Goal: Find specific page/section: Find specific page/section

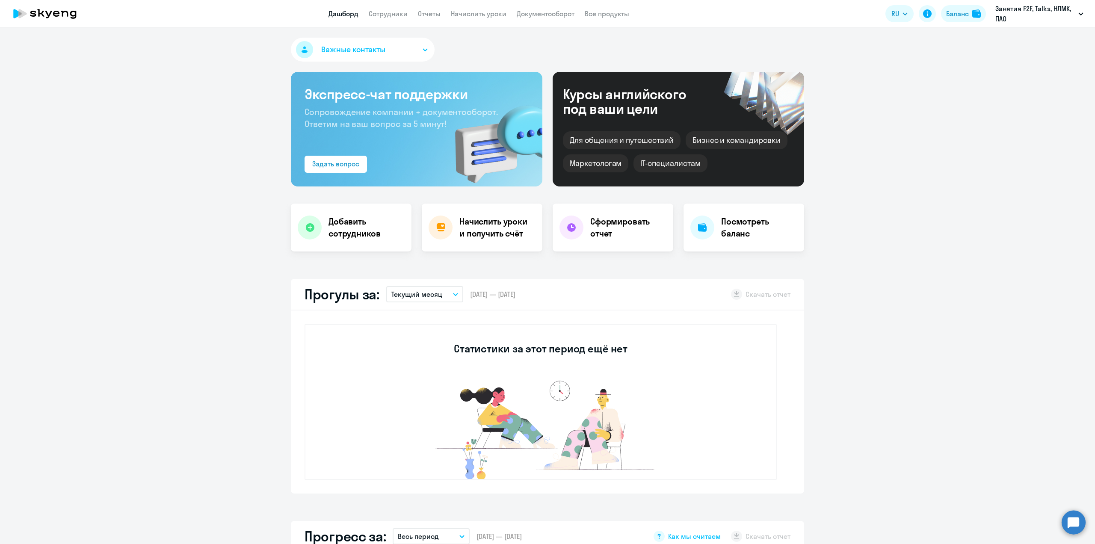
select select "30"
click at [387, 14] on link "Сотрудники" at bounding box center [388, 13] width 39 height 9
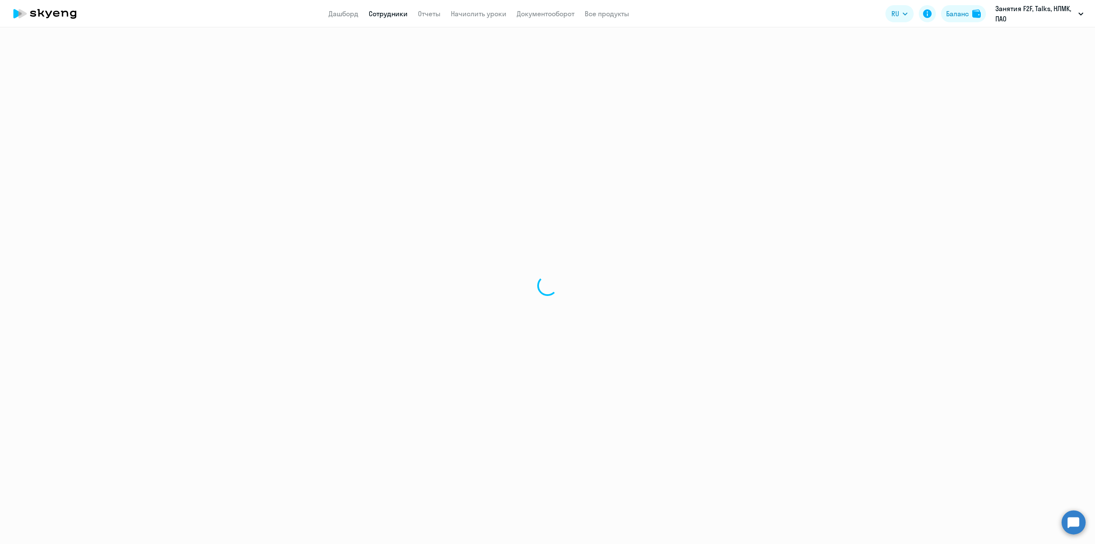
select select "30"
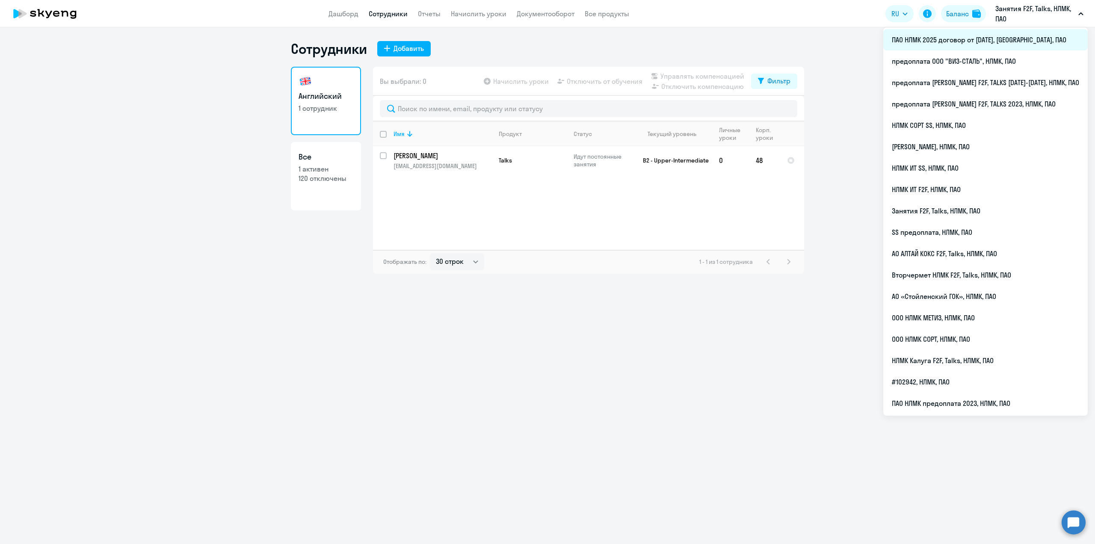
click at [980, 43] on li "ПАО НЛМК 2025 договор от [DATE], [GEOGRAPHIC_DATA], ПАО" at bounding box center [985, 39] width 204 height 21
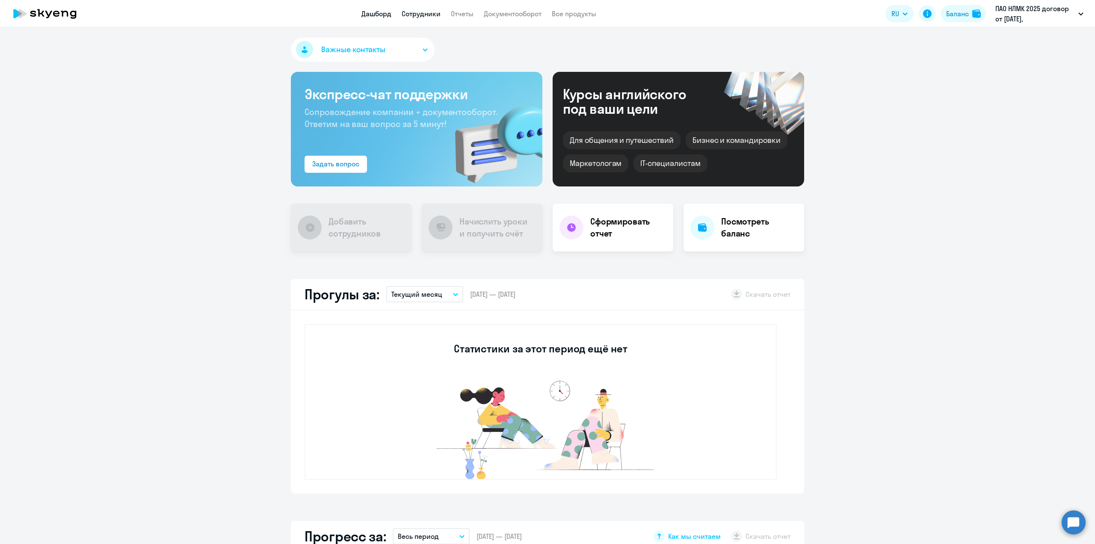
click at [420, 16] on link "Сотрудники" at bounding box center [421, 13] width 39 height 9
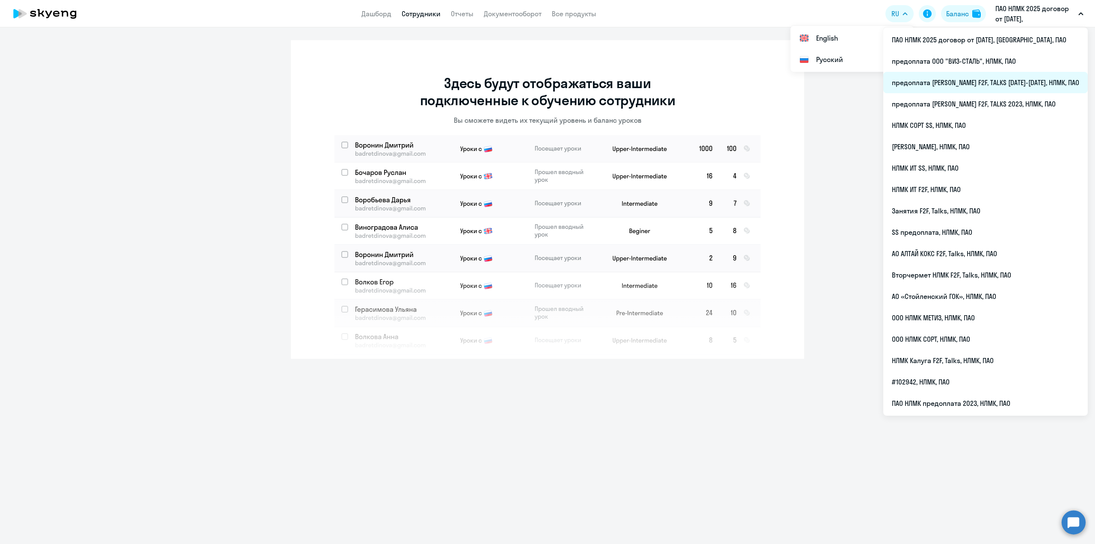
click at [1000, 77] on li "предоплата [PERSON_NAME] F2F, TALKS [DATE]-[DATE], НЛМК, ПАО" at bounding box center [985, 82] width 204 height 21
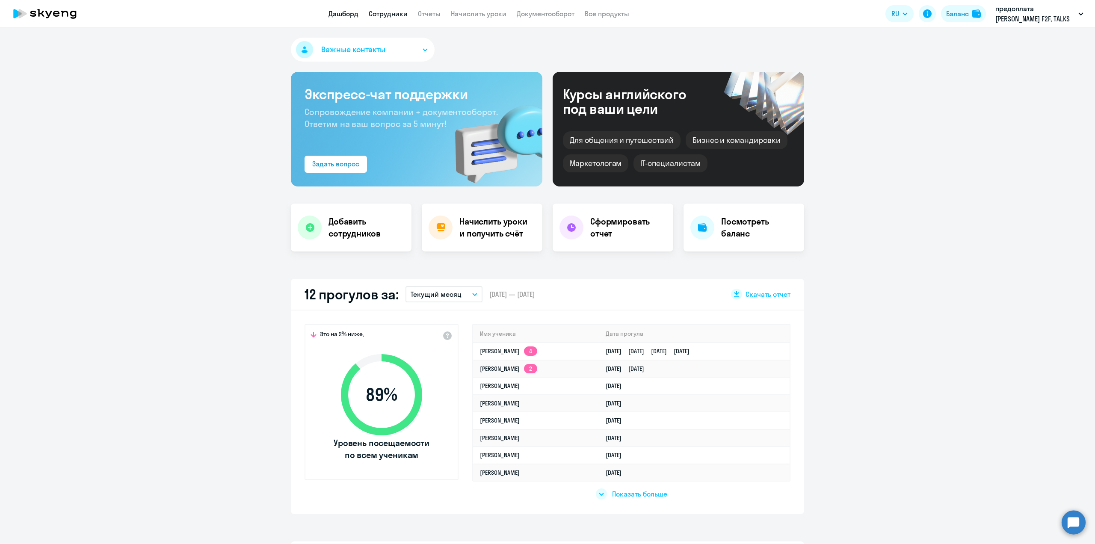
click at [384, 17] on link "Сотрудники" at bounding box center [388, 13] width 39 height 9
select select "30"
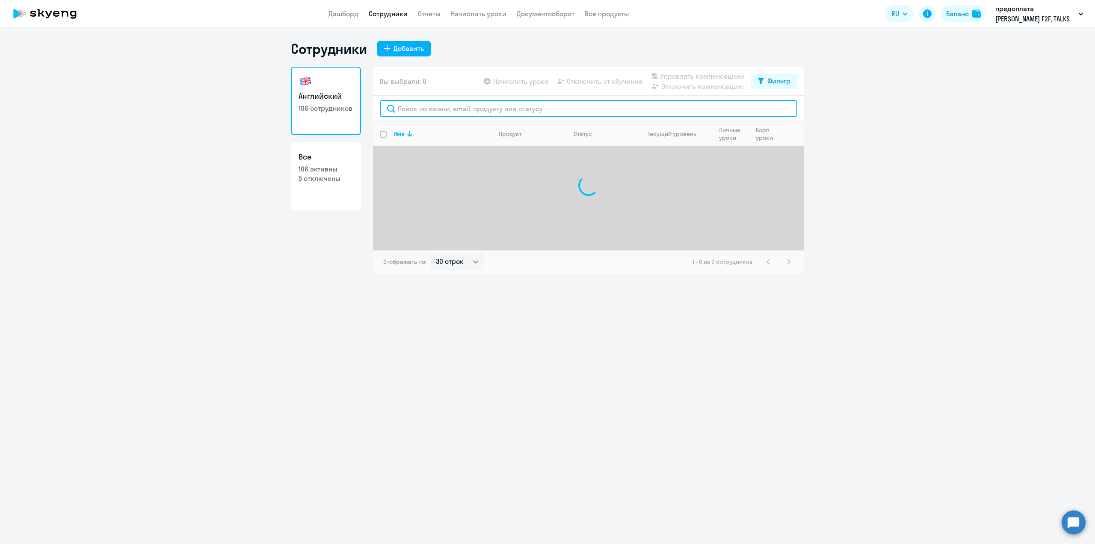
click at [421, 107] on input "text" at bounding box center [589, 108] width 418 height 17
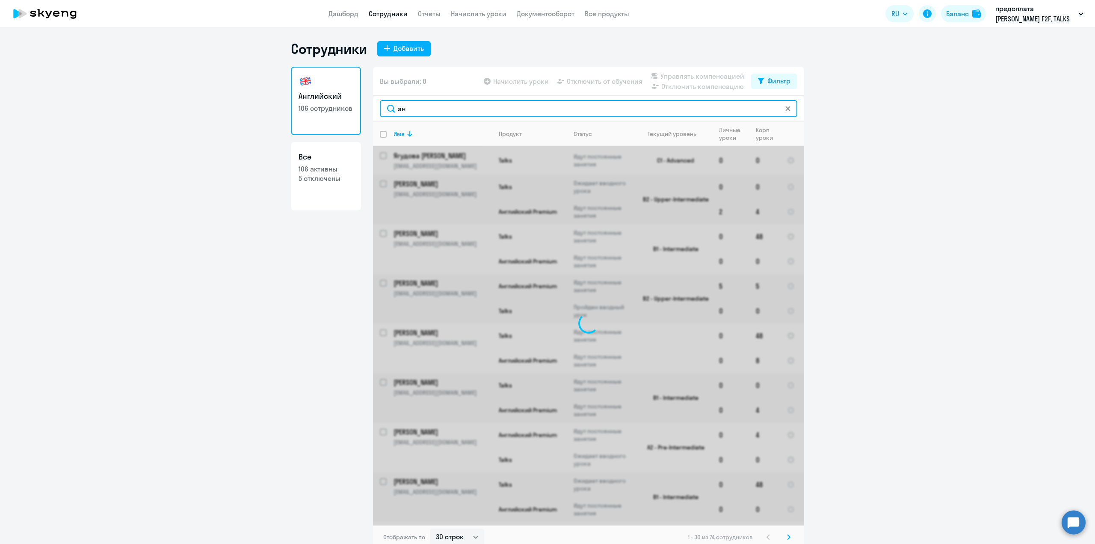
type input "[PERSON_NAME]"
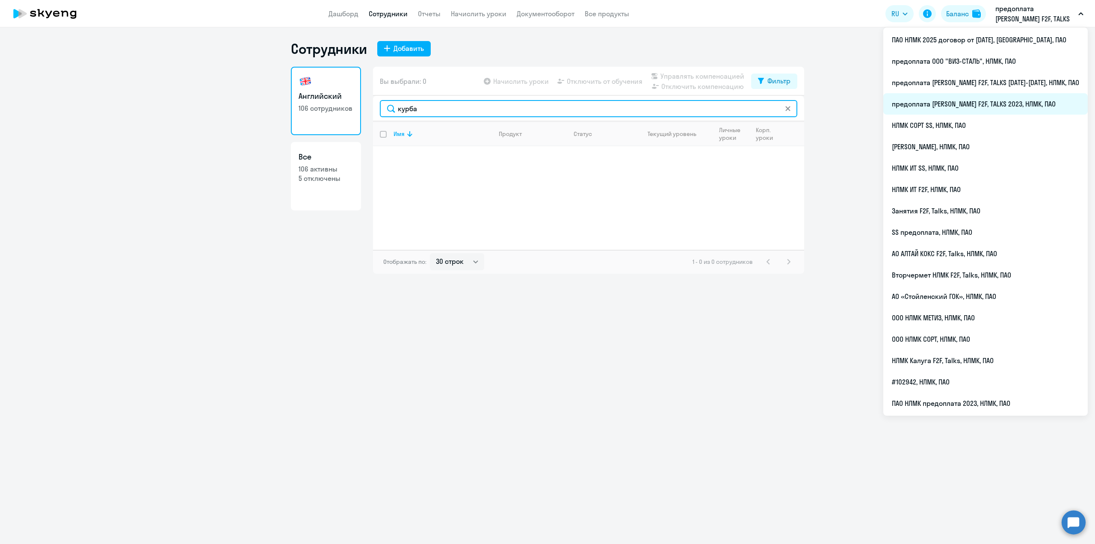
type input "курба"
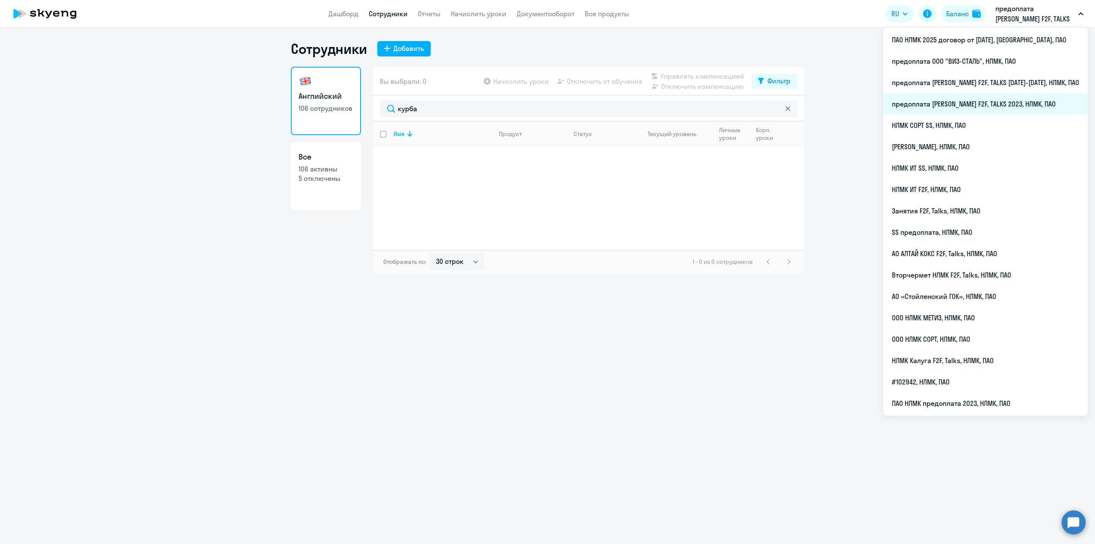
click at [998, 101] on li "предоплата [PERSON_NAME] F2F, TALKS 2023, НЛМК, ПАО" at bounding box center [985, 103] width 204 height 21
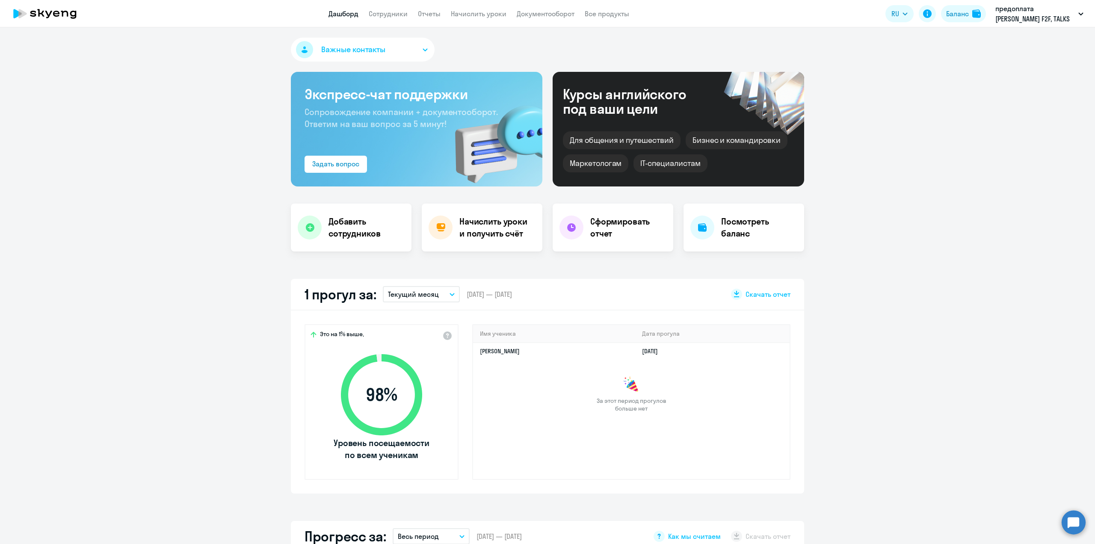
select select "30"
